Goal: Check status: Check status

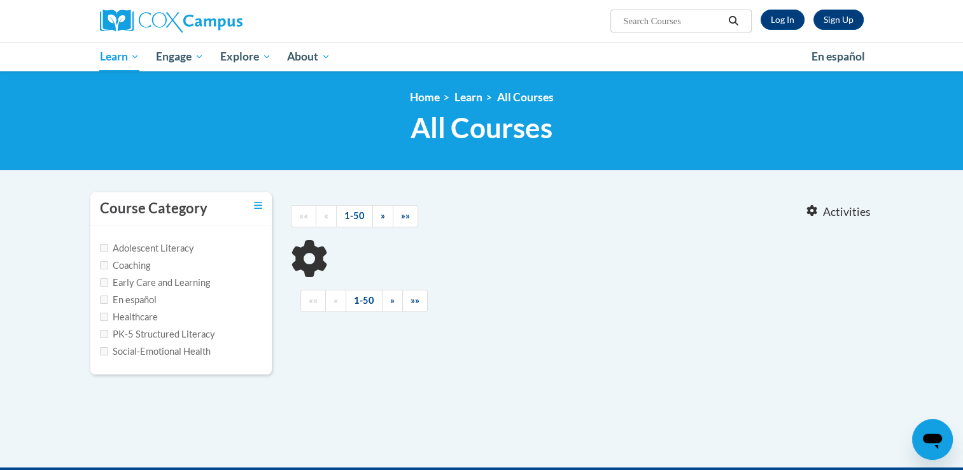
scroll to position [206, 0]
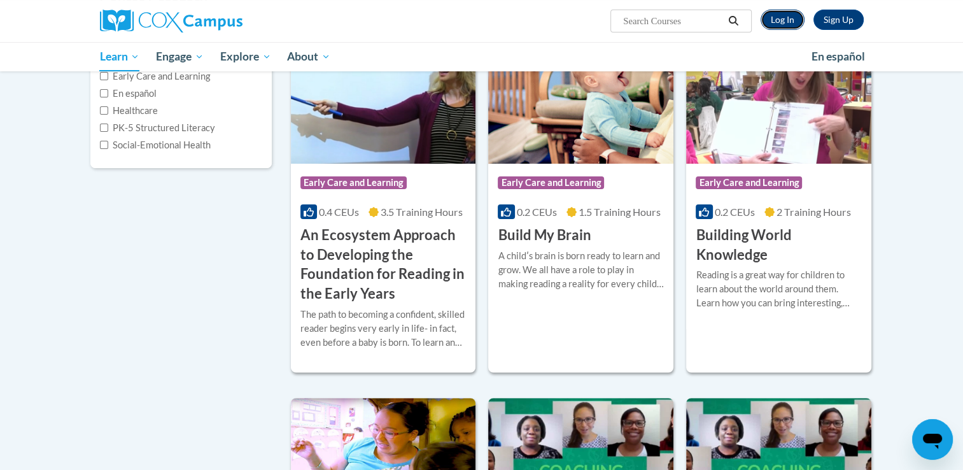
click at [788, 29] on link "Log In" at bounding box center [783, 20] width 44 height 20
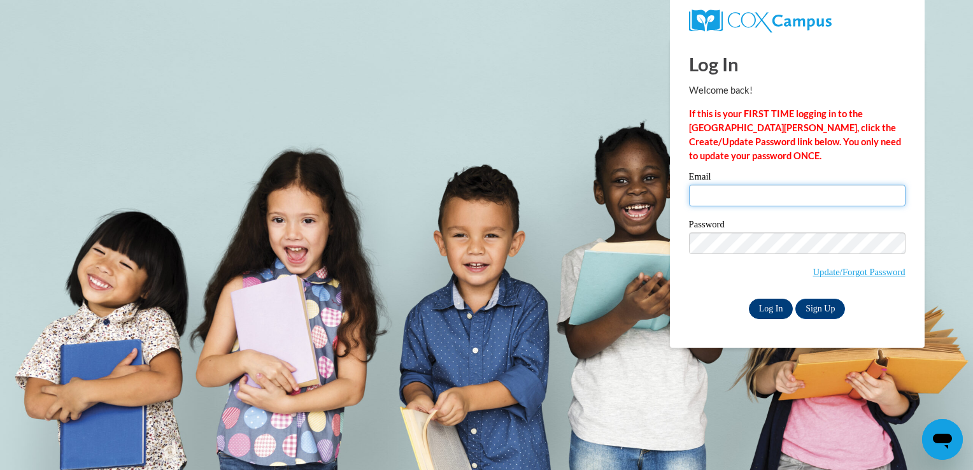
type input "[EMAIL_ADDRESS][DOMAIN_NAME]"
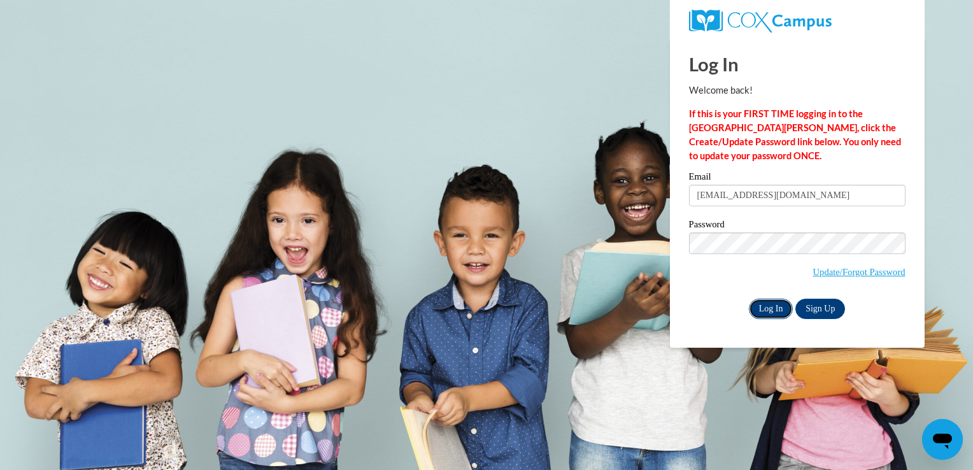
click at [769, 314] on input "Log In" at bounding box center [770, 309] width 45 height 20
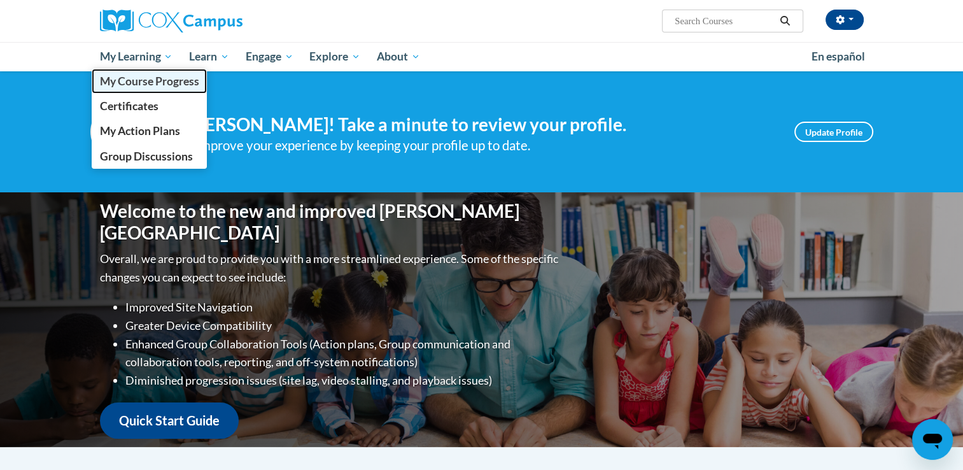
click at [139, 78] on span "My Course Progress" at bounding box center [148, 80] width 99 height 13
